Goal: Information Seeking & Learning: Learn about a topic

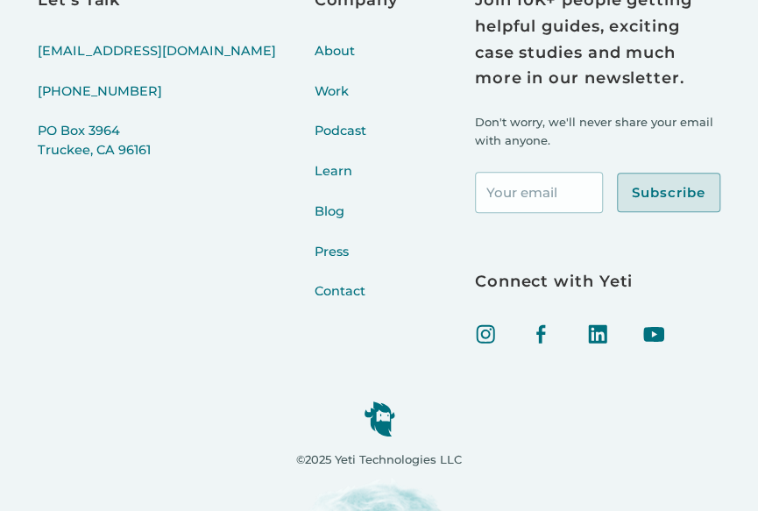
scroll to position [7098, 0]
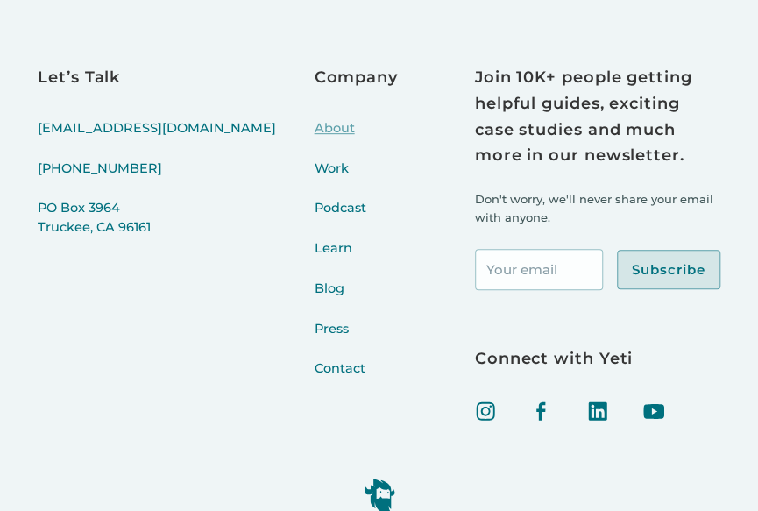
click at [315, 142] on link "About" at bounding box center [356, 139] width 83 height 40
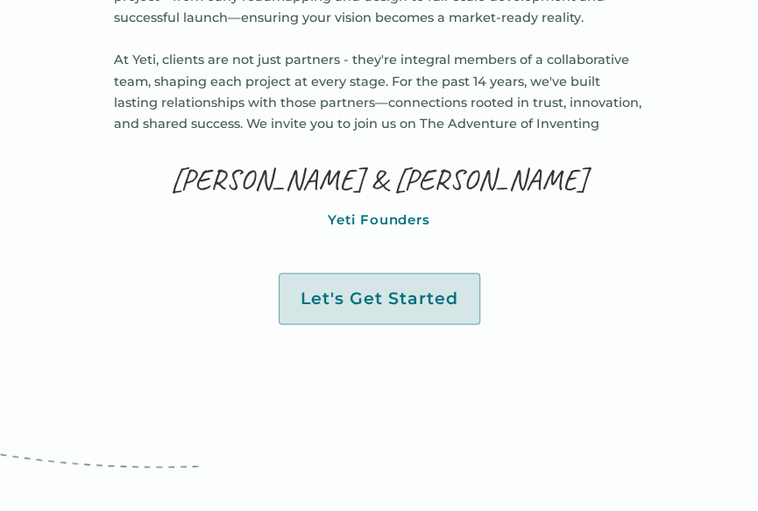
scroll to position [1052, 0]
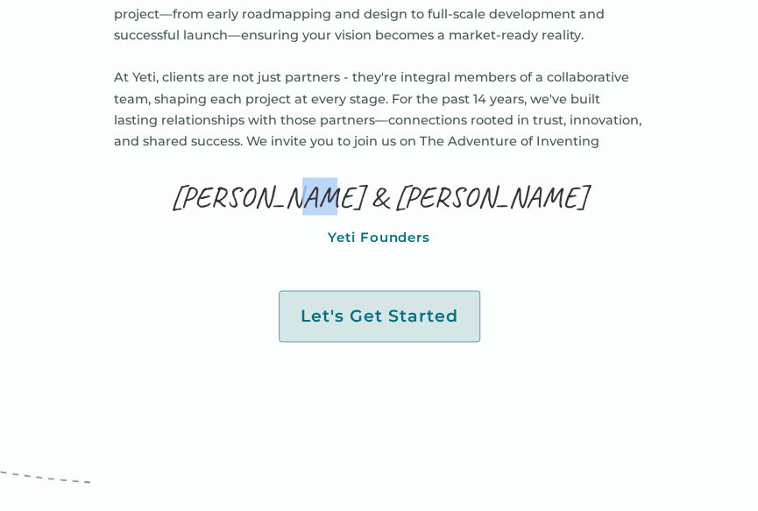
drag, startPoint x: 426, startPoint y: 162, endPoint x: 414, endPoint y: 157, distance: 13.3
click at [351, 226] on p "Yeti Founders" at bounding box center [379, 237] width 103 height 22
drag, startPoint x: 445, startPoint y: 201, endPoint x: 447, endPoint y: 188, distance: 12.4
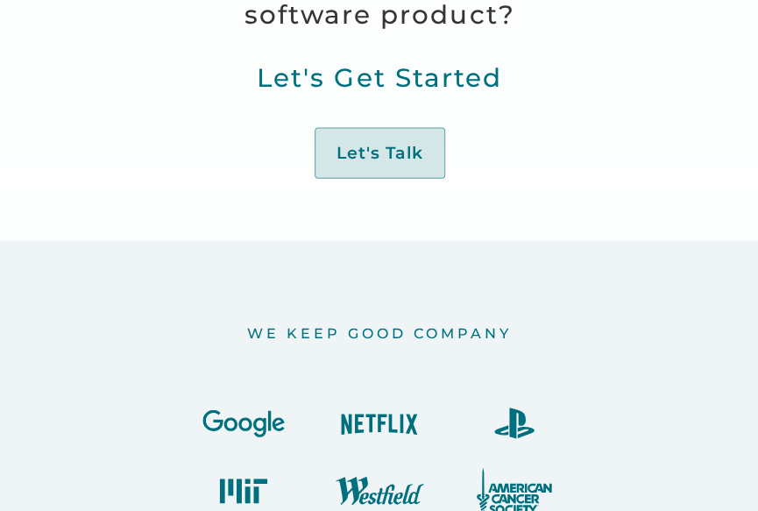
scroll to position [1402, 0]
